Goal: Information Seeking & Learning: Check status

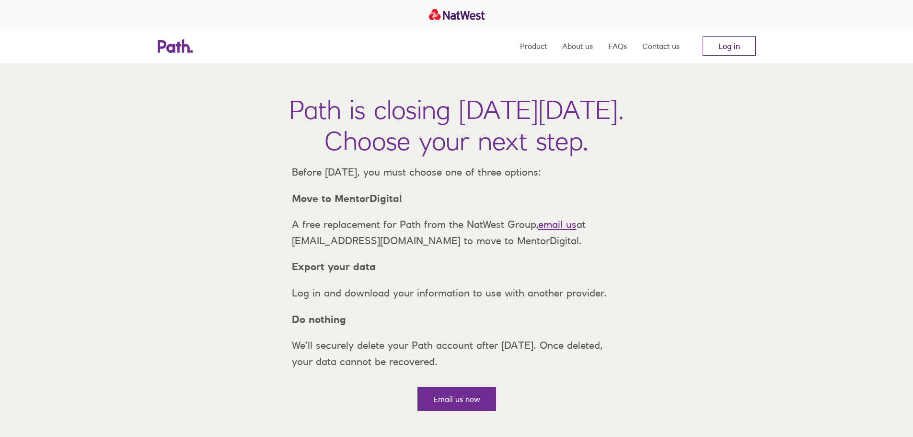
click at [722, 48] on link "Log in" at bounding box center [728, 45] width 53 height 19
click at [725, 43] on link "Log in" at bounding box center [728, 45] width 53 height 19
click at [734, 46] on link "Log in" at bounding box center [728, 45] width 53 height 19
click at [730, 46] on link "Log in" at bounding box center [728, 45] width 53 height 19
click at [662, 47] on link "Contact us" at bounding box center [660, 46] width 37 height 35
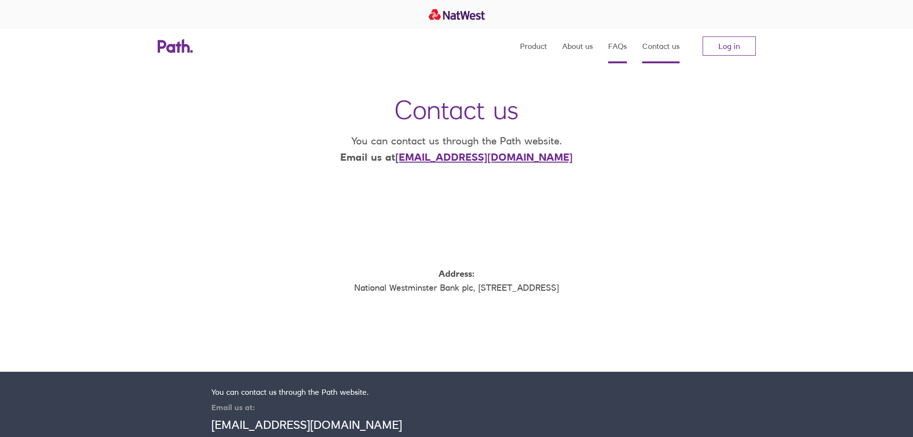
click at [615, 43] on link "FAQs" at bounding box center [617, 46] width 19 height 35
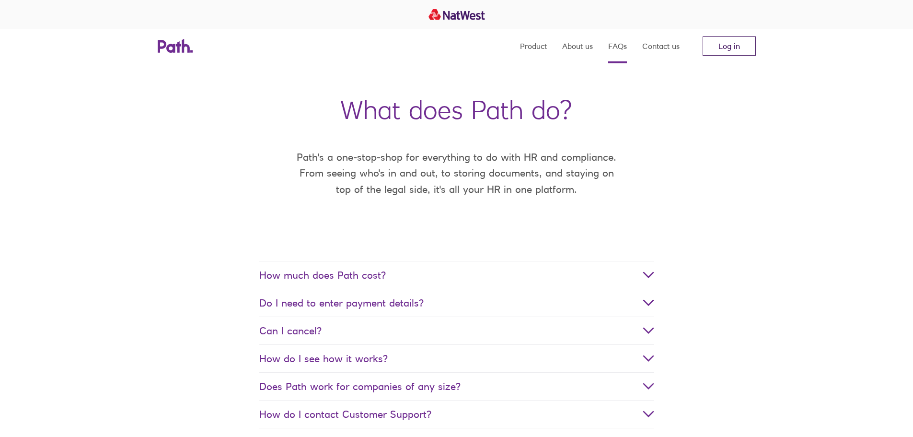
click at [733, 43] on link "Log in" at bounding box center [728, 45] width 53 height 19
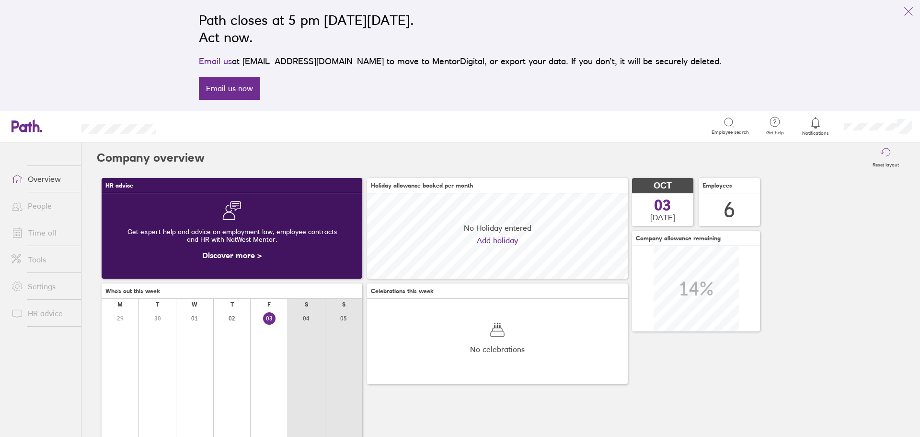
scroll to position [85, 261]
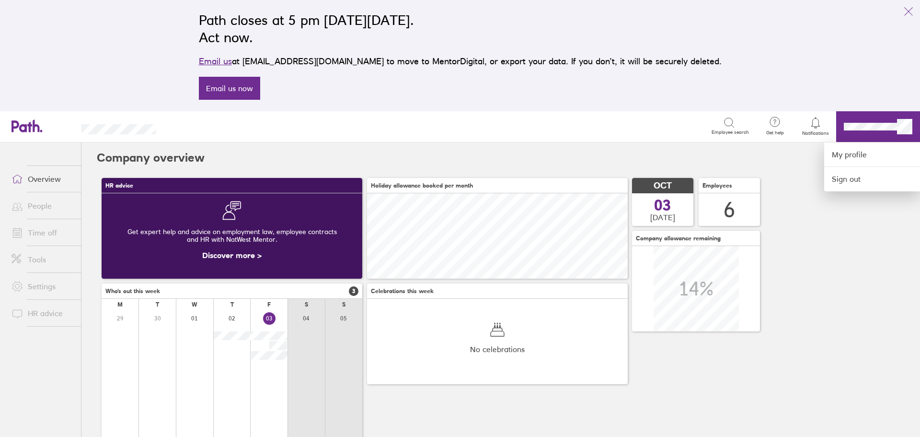
click at [442, 159] on div at bounding box center [460, 218] width 920 height 437
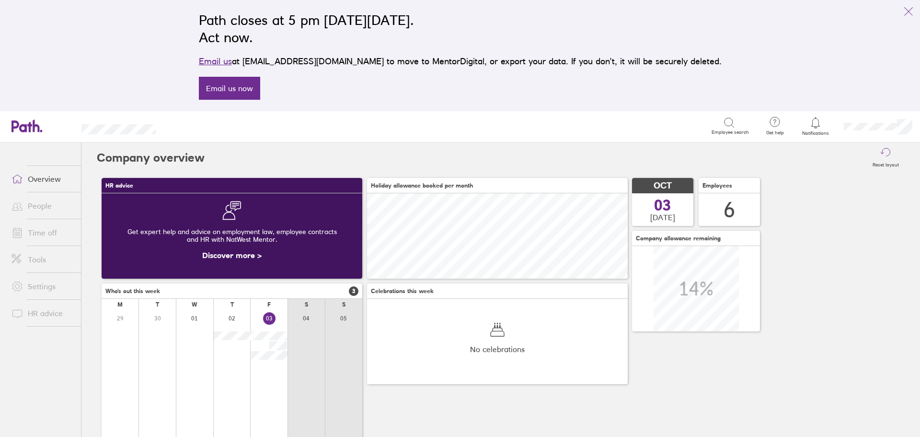
click at [40, 231] on link "Time off" at bounding box center [42, 232] width 77 height 19
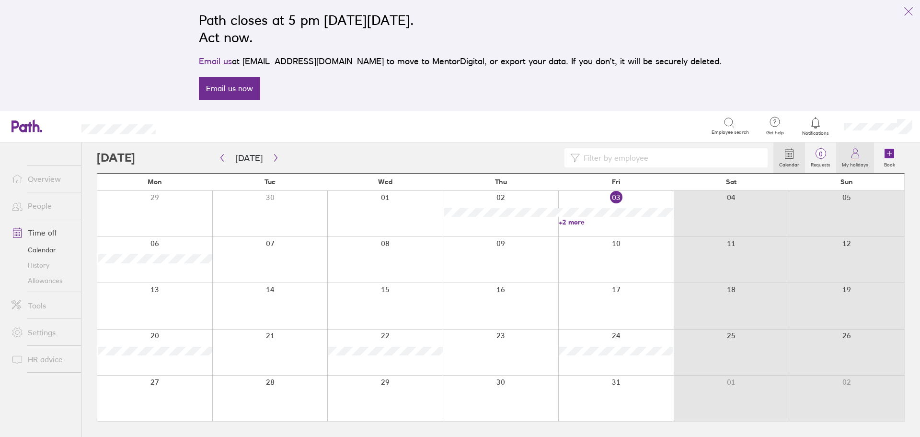
click at [860, 158] on icon at bounding box center [856, 154] width 12 height 12
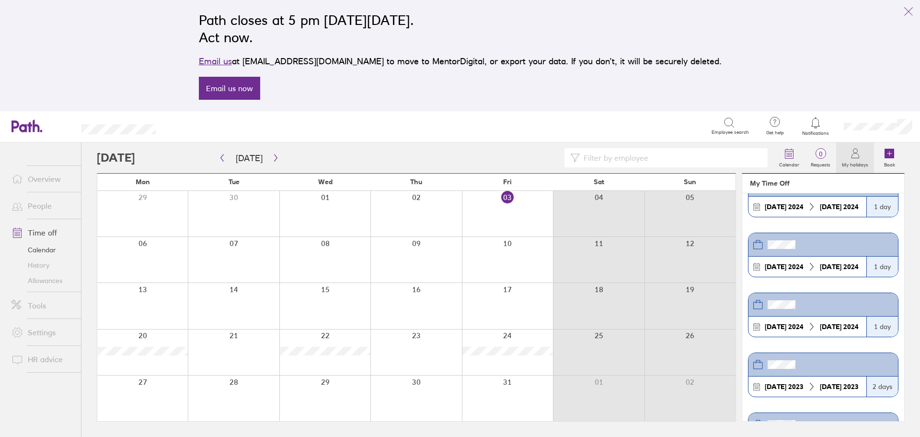
scroll to position [1629, 0]
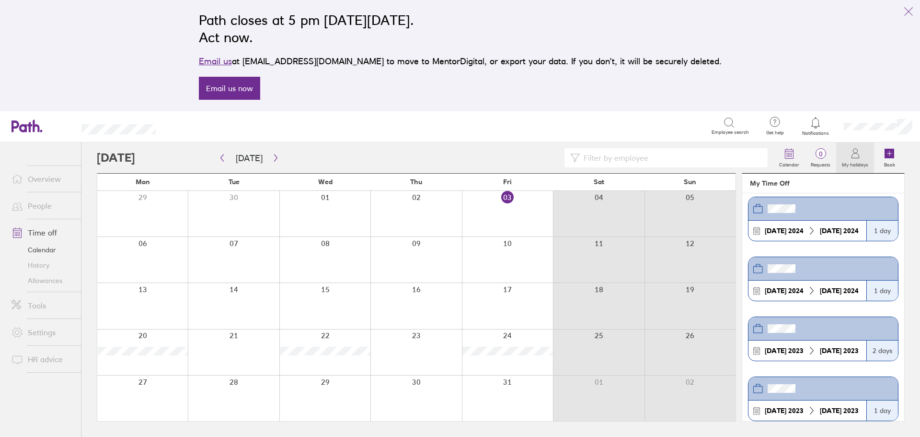
click at [36, 265] on link "History" at bounding box center [42, 264] width 77 height 15
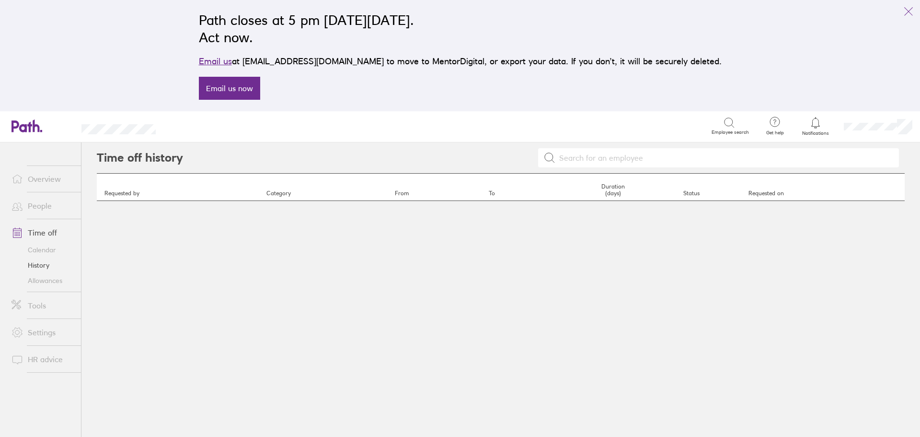
click at [27, 281] on link "Allowances" at bounding box center [42, 280] width 77 height 15
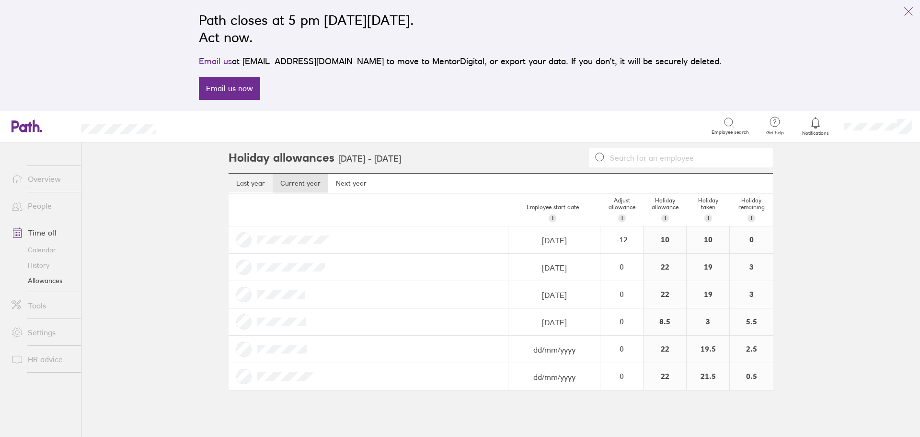
click at [252, 178] on link "Last year" at bounding box center [251, 182] width 44 height 19
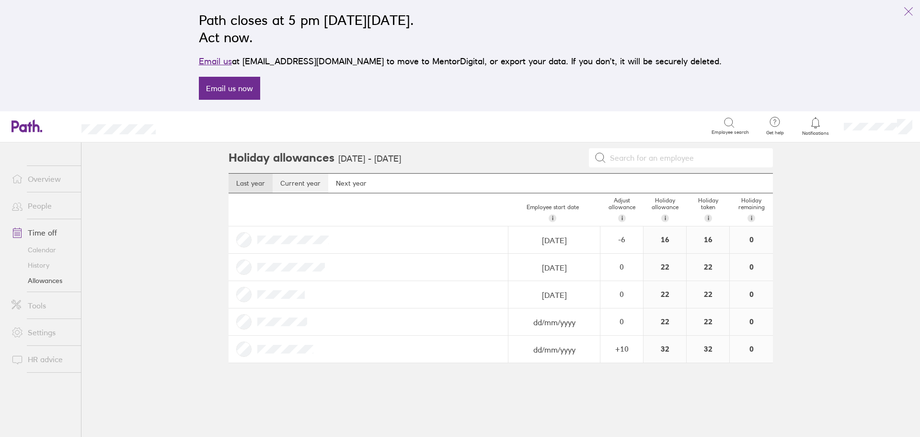
click at [307, 182] on link "Current year" at bounding box center [301, 182] width 56 height 19
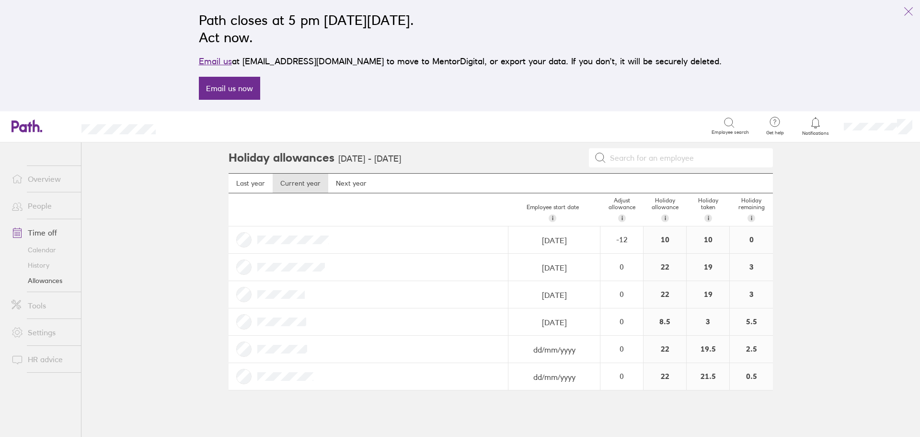
click at [44, 265] on link "History" at bounding box center [42, 264] width 77 height 15
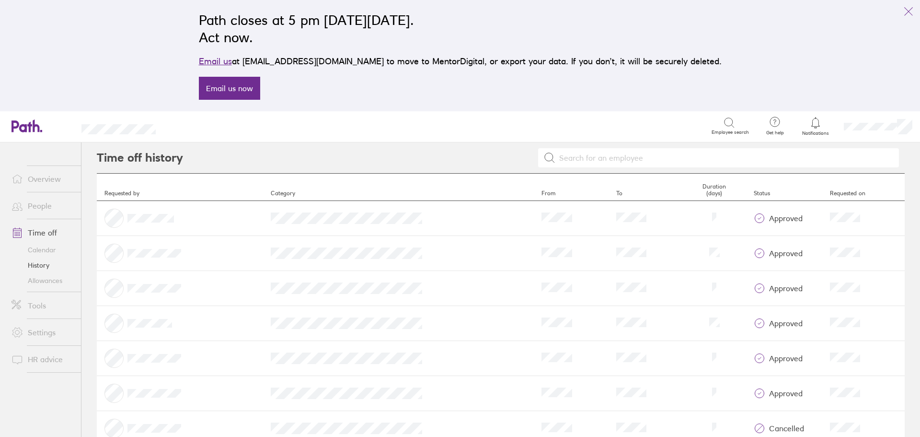
click at [38, 249] on link "Calendar" at bounding box center [42, 249] width 77 height 15
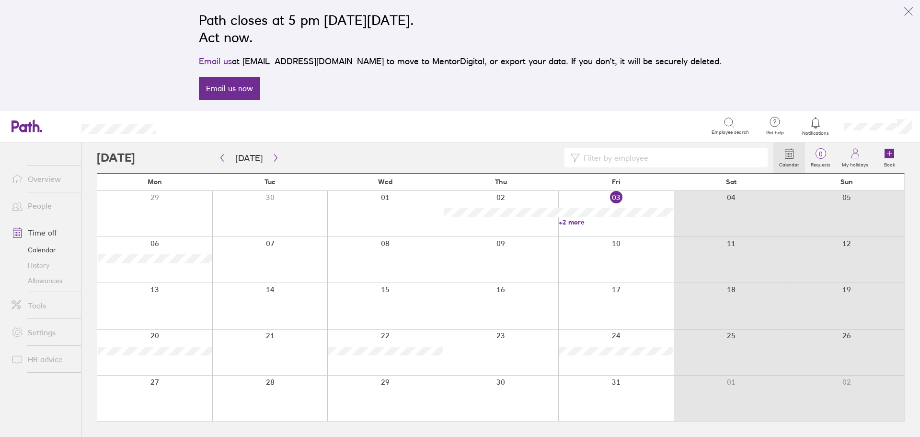
click at [47, 234] on link "Time off" at bounding box center [42, 232] width 77 height 19
click at [576, 221] on link "+2 more" at bounding box center [616, 222] width 115 height 9
click at [221, 156] on icon "button" at bounding box center [222, 158] width 7 height 8
click at [346, 271] on link "+1 more" at bounding box center [385, 268] width 115 height 9
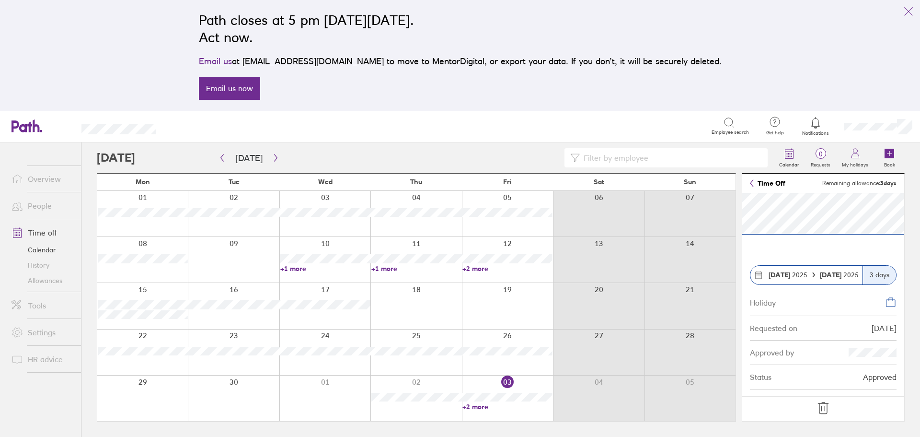
click at [483, 270] on link "+2 more" at bounding box center [507, 268] width 90 height 9
click at [474, 273] on div at bounding box center [507, 260] width 91 height 46
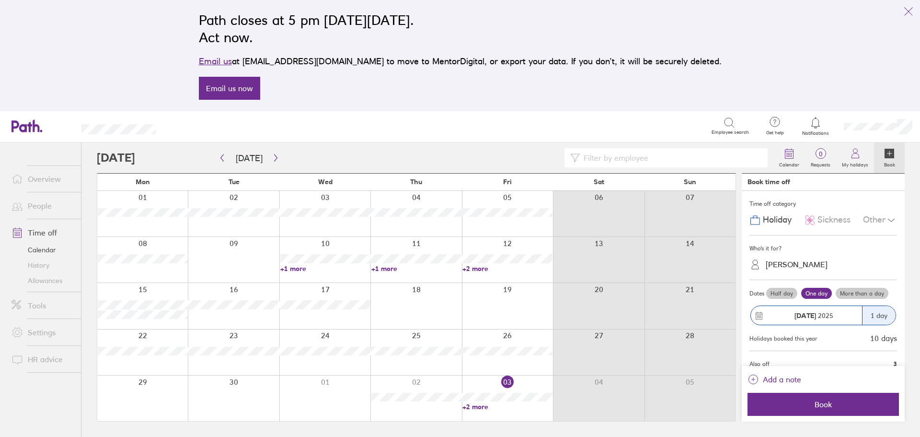
click at [477, 267] on link "+2 more" at bounding box center [507, 268] width 90 height 9
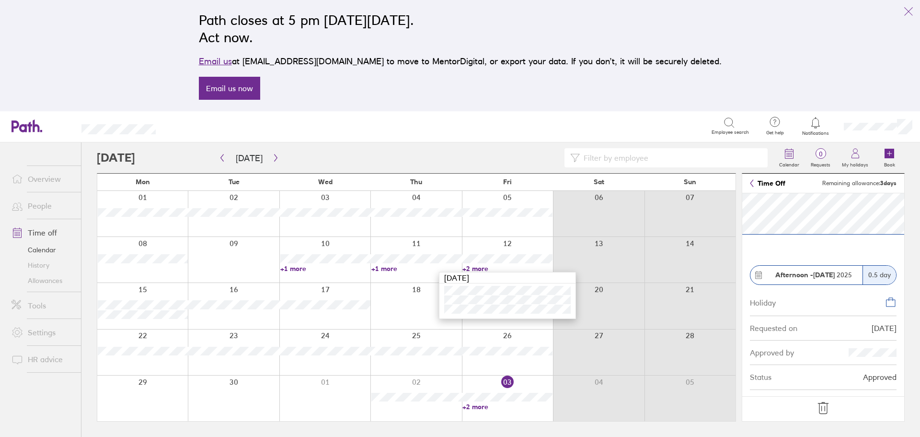
click at [294, 269] on link "+1 more" at bounding box center [325, 268] width 90 height 9
click at [391, 268] on link "+1 more" at bounding box center [416, 268] width 90 height 9
click at [298, 267] on link "+1 more" at bounding box center [325, 268] width 90 height 9
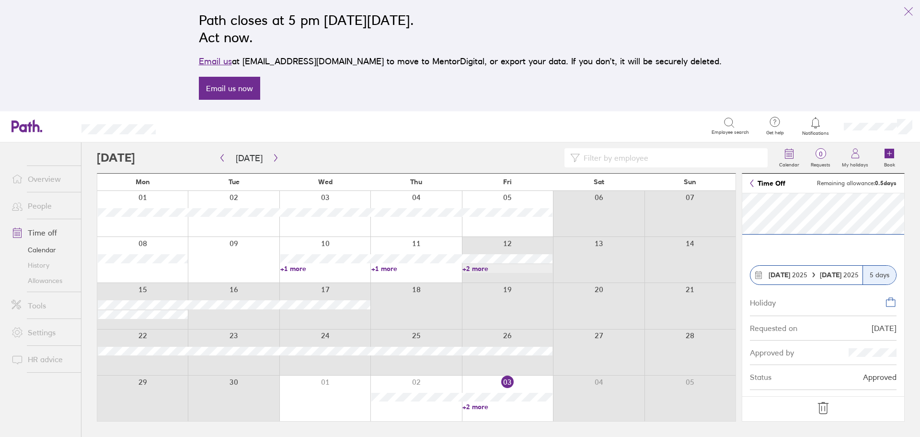
click at [472, 266] on link "+2 more" at bounding box center [507, 268] width 90 height 9
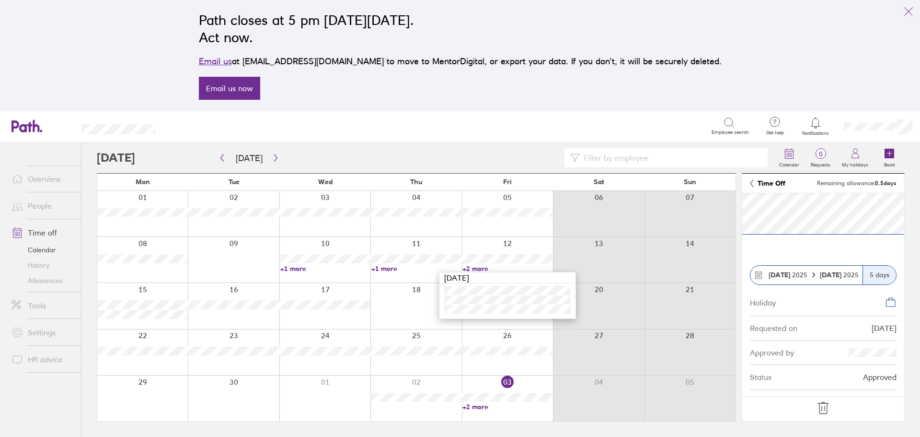
click at [383, 271] on link "+1 more" at bounding box center [416, 268] width 90 height 9
click at [386, 269] on link "+1 more" at bounding box center [416, 268] width 90 height 9
click at [299, 268] on link "+1 more" at bounding box center [325, 268] width 90 height 9
click at [219, 158] on icon "button" at bounding box center [222, 158] width 7 height 8
click at [478, 315] on link "+2 more" at bounding box center [507, 314] width 90 height 9
